Goal: Task Accomplishment & Management: Use online tool/utility

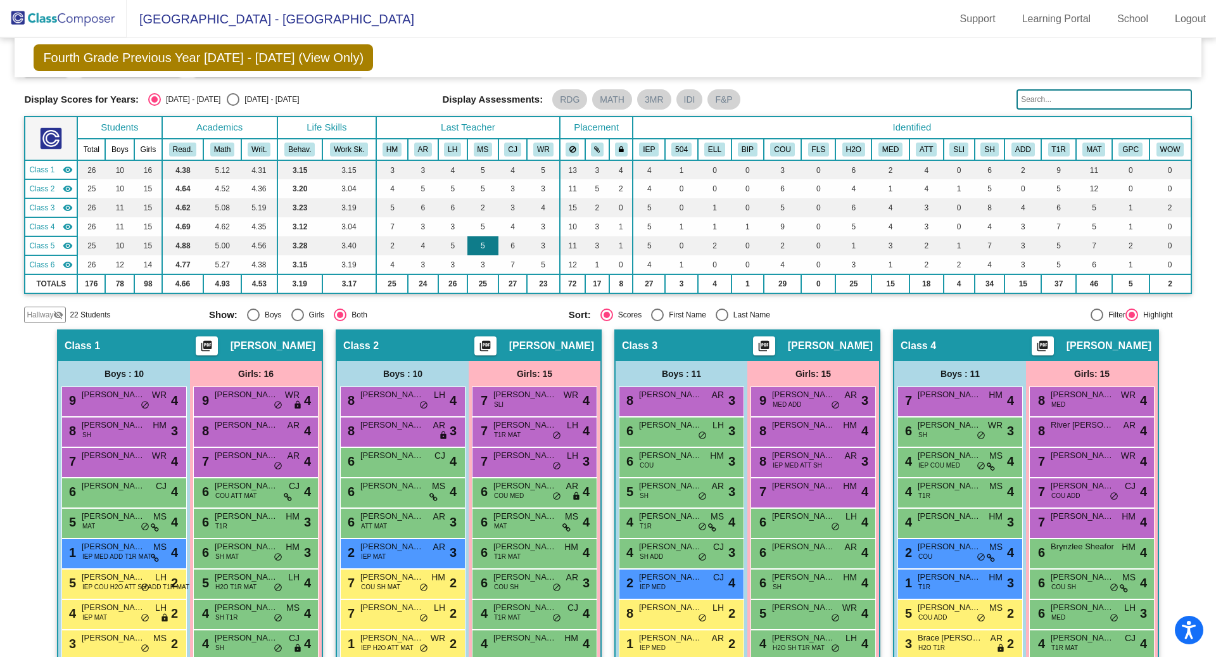
scroll to position [32, 0]
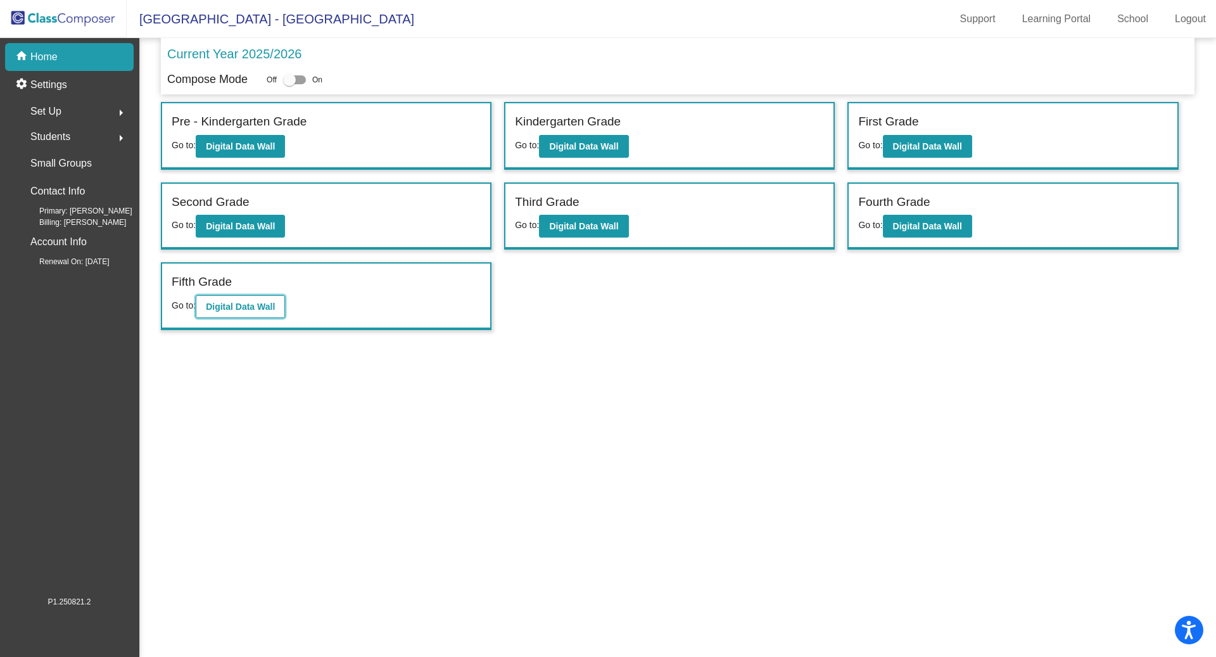
click at [254, 315] on button "Digital Data Wall" at bounding box center [240, 306] width 89 height 23
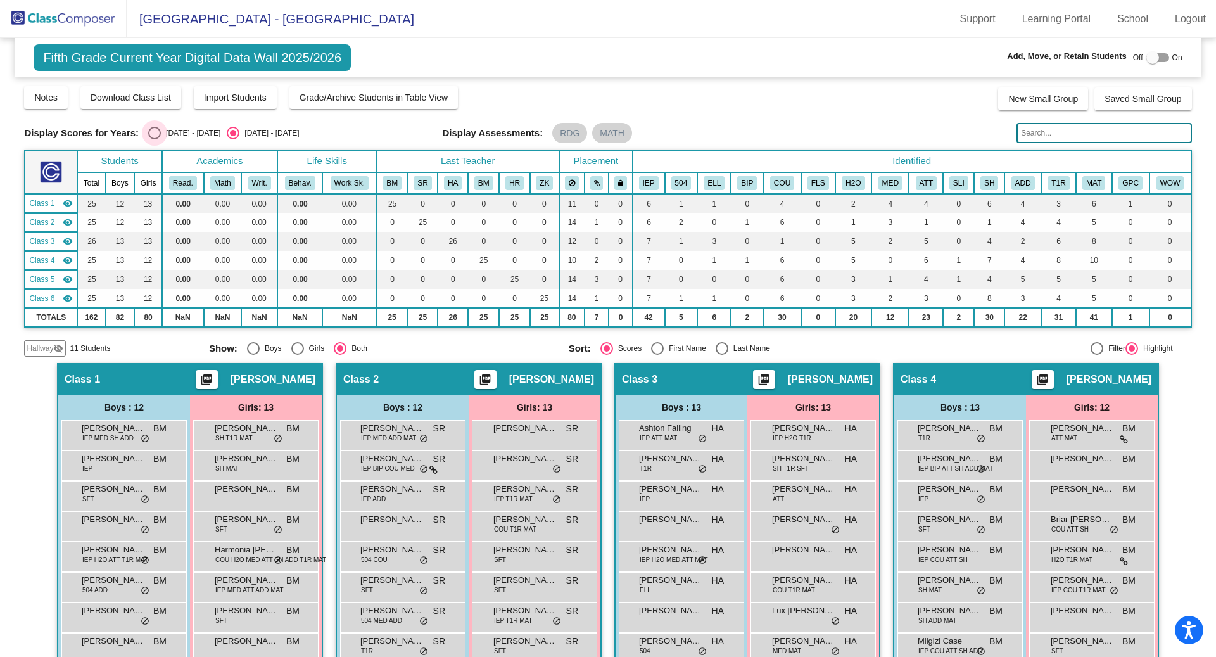
click at [159, 135] on div "Select an option" at bounding box center [154, 133] width 13 height 13
click at [154, 139] on input "[DATE] - [DATE]" at bounding box center [154, 139] width 1 height 1
radio input "true"
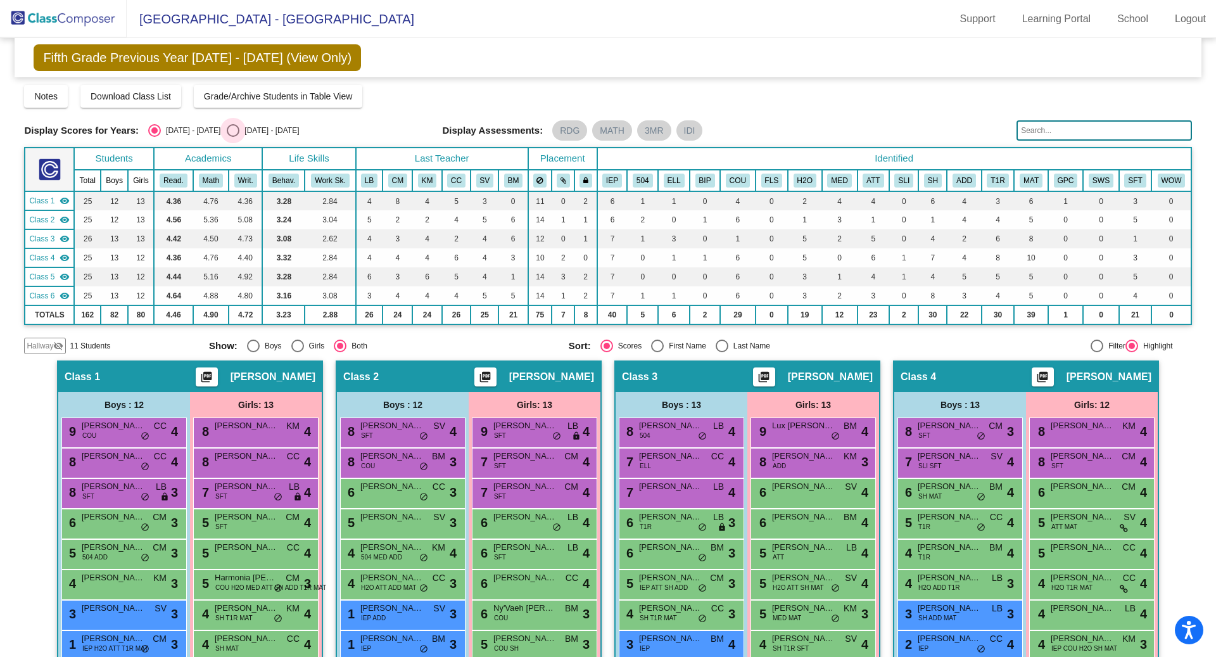
click at [227, 128] on div "Select an option" at bounding box center [233, 130] width 13 height 13
click at [232, 137] on input "[DATE] - [DATE]" at bounding box center [232, 137] width 1 height 1
radio input "true"
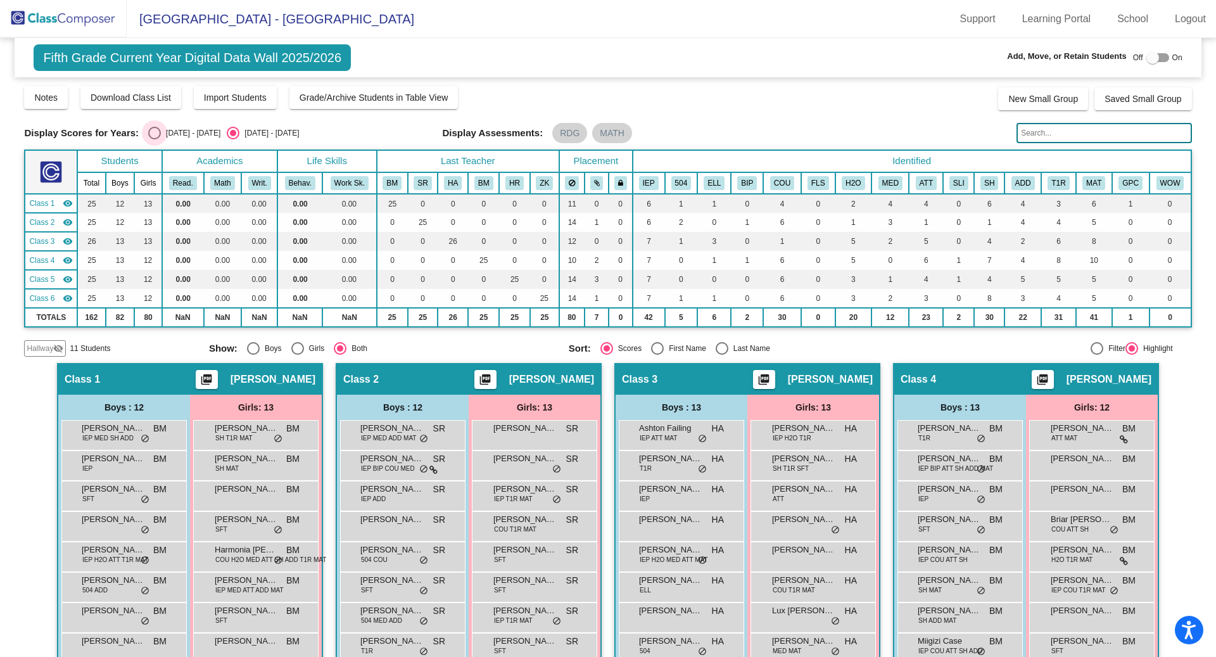
click at [154, 135] on div "Select an option" at bounding box center [154, 133] width 13 height 13
click at [154, 139] on input "[DATE] - [DATE]" at bounding box center [154, 139] width 1 height 1
radio input "true"
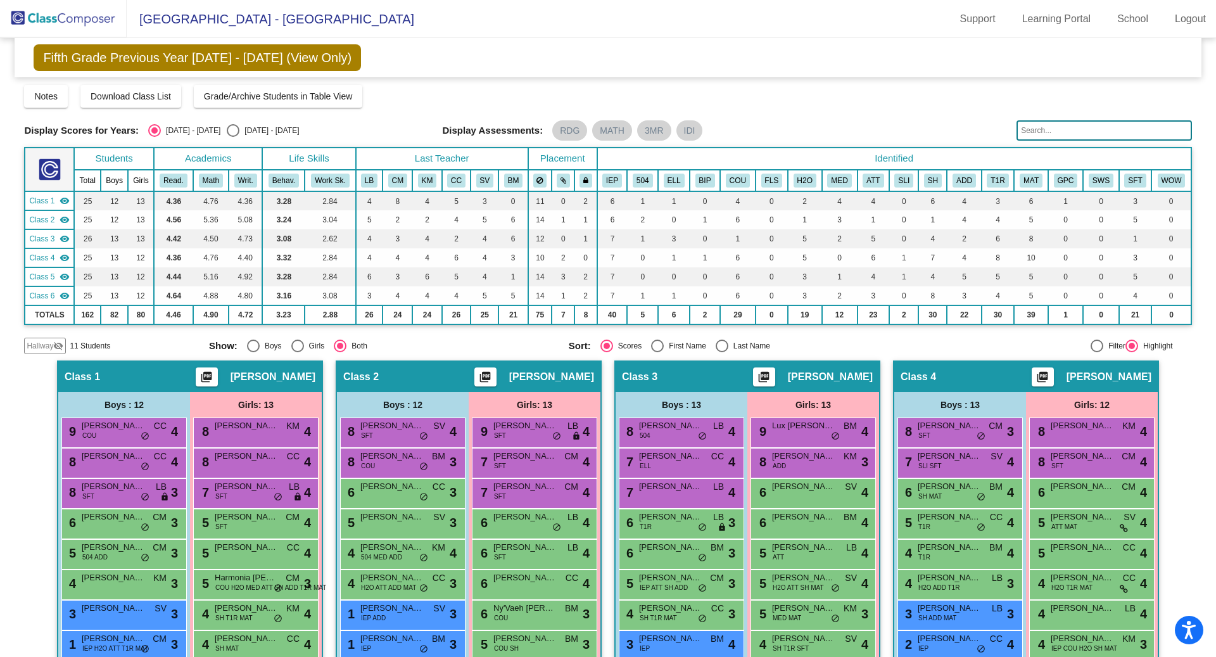
scroll to position [44, 0]
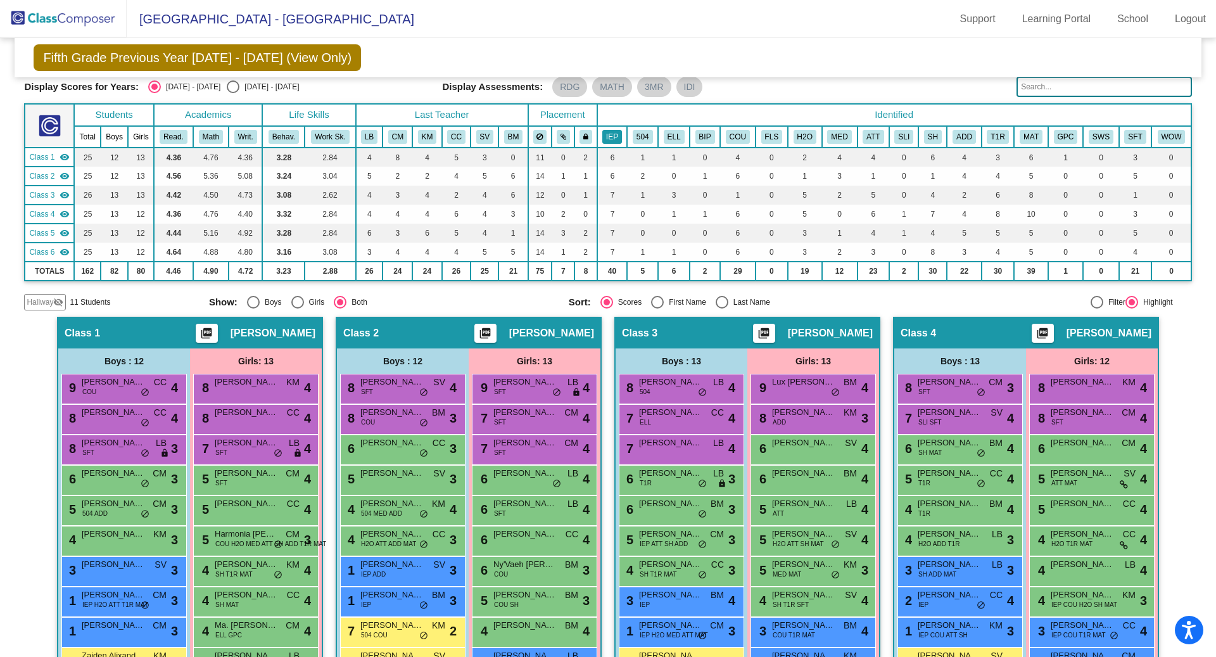
click at [610, 140] on button "IEP" at bounding box center [612, 137] width 20 height 14
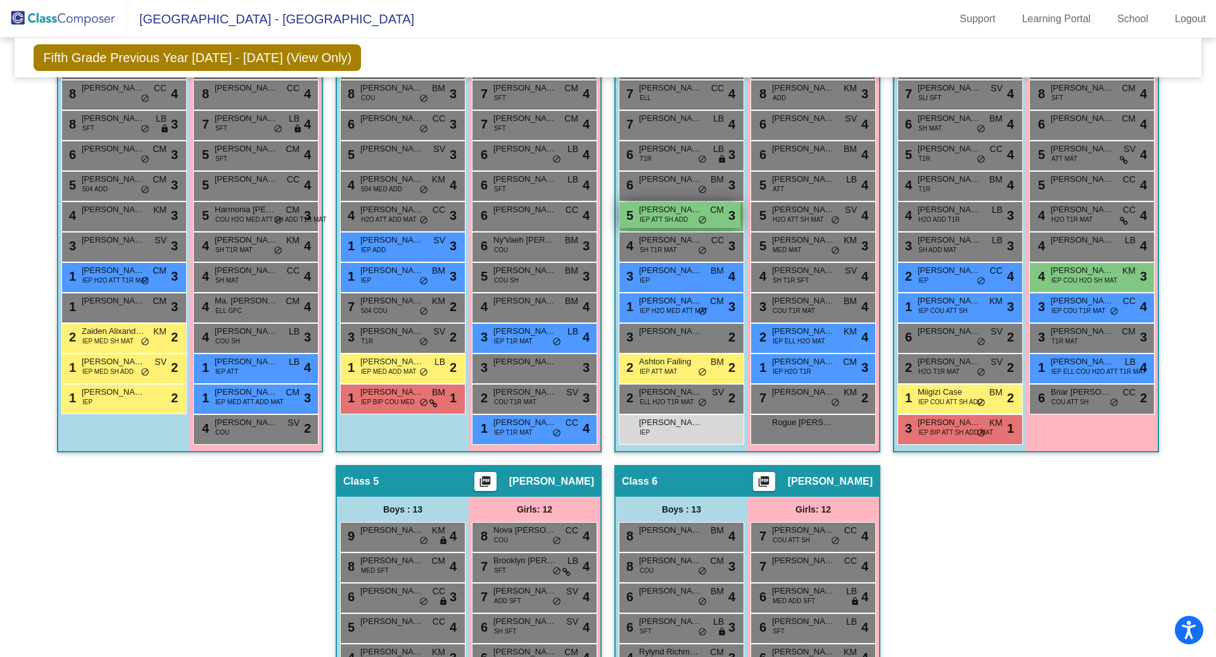
scroll to position [371, 0]
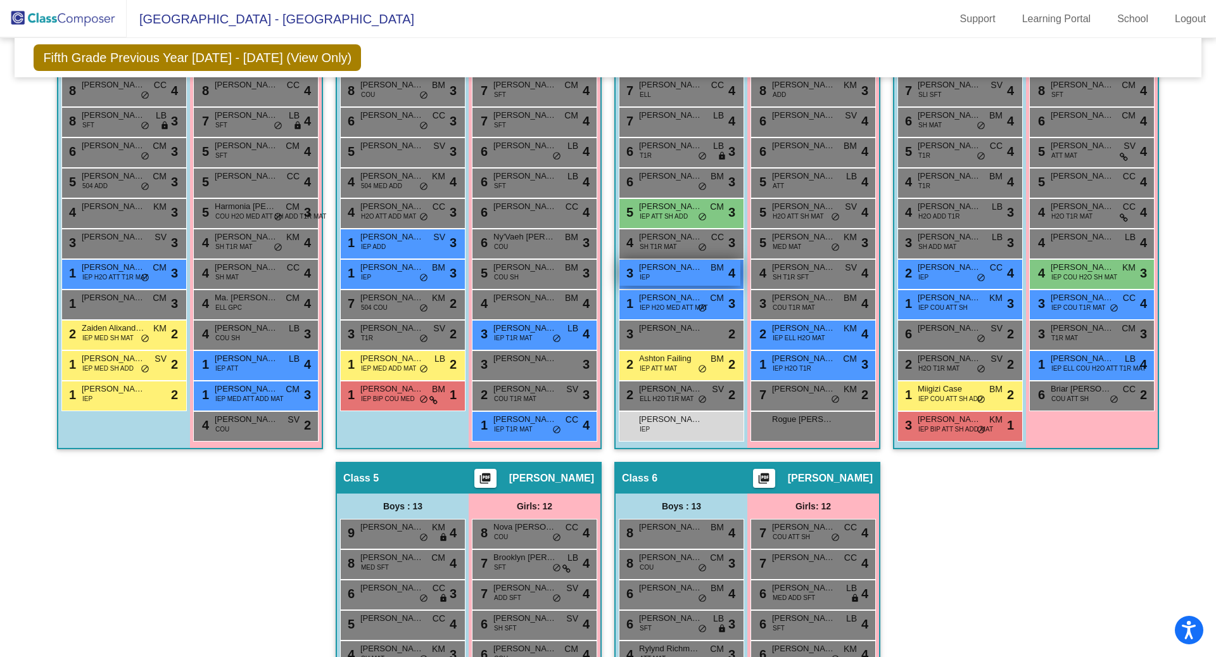
click at [661, 268] on span "[PERSON_NAME] [PERSON_NAME]" at bounding box center [670, 267] width 63 height 13
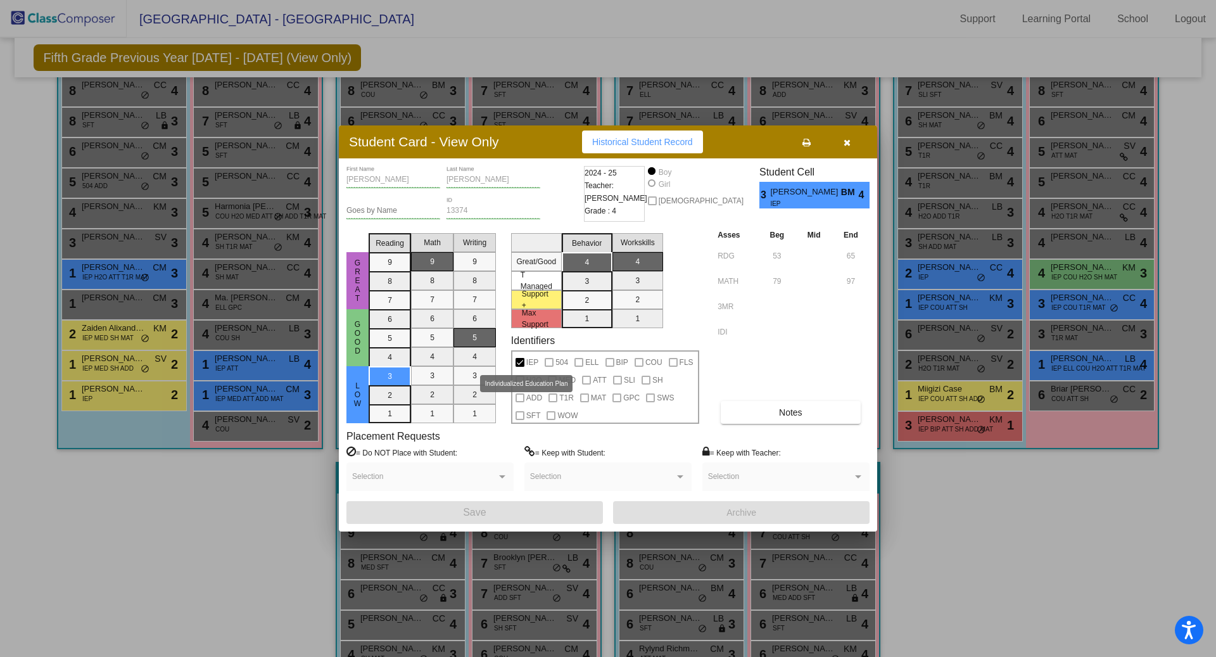
click at [520, 362] on div at bounding box center [519, 362] width 9 height 9
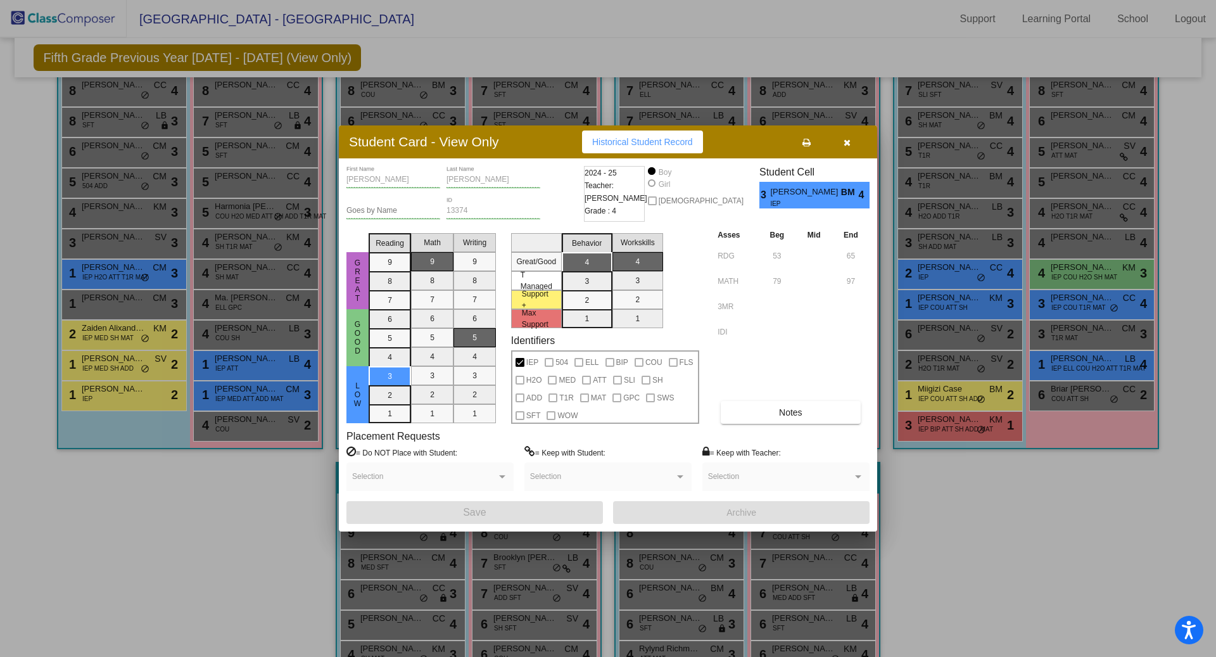
click at [843, 141] on icon "button" at bounding box center [846, 142] width 7 height 9
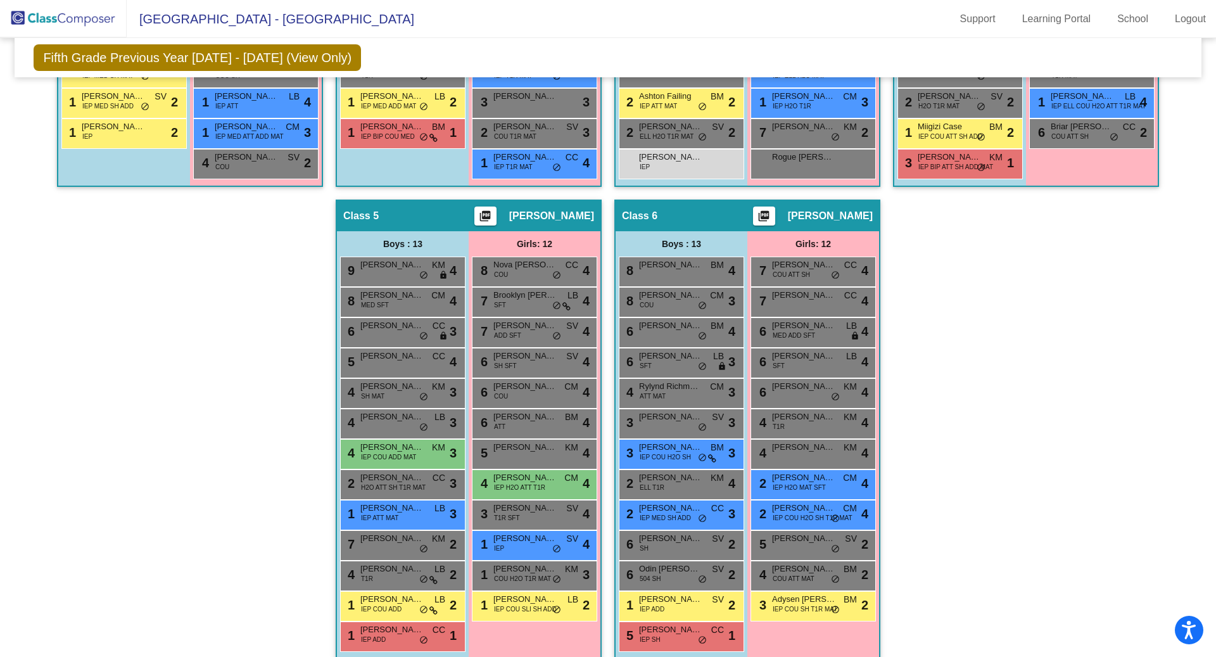
scroll to position [647, 0]
